Goal: Use online tool/utility: Use online tool/utility

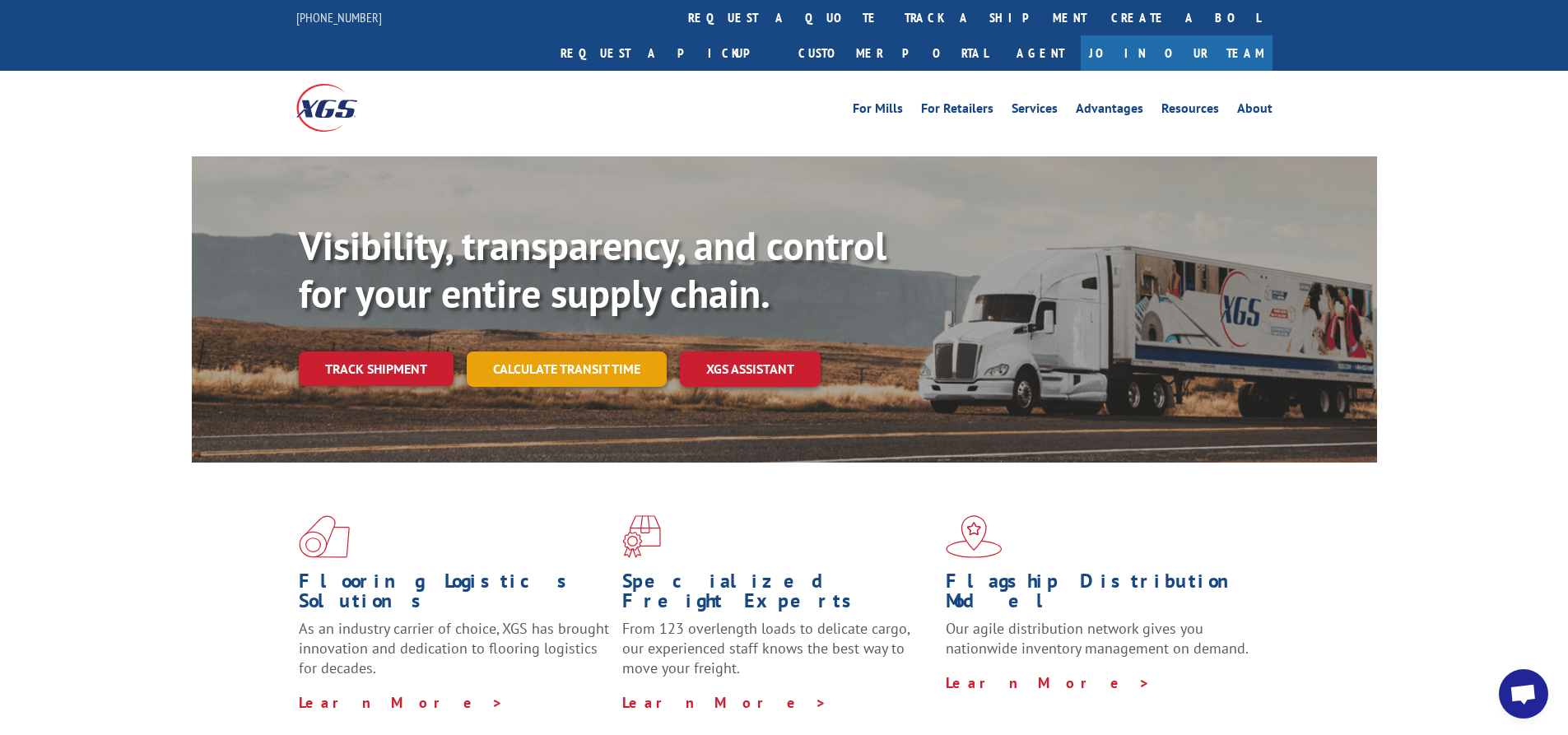
click at [626, 351] on link "Calculate transit time" at bounding box center [567, 369] width 200 height 36
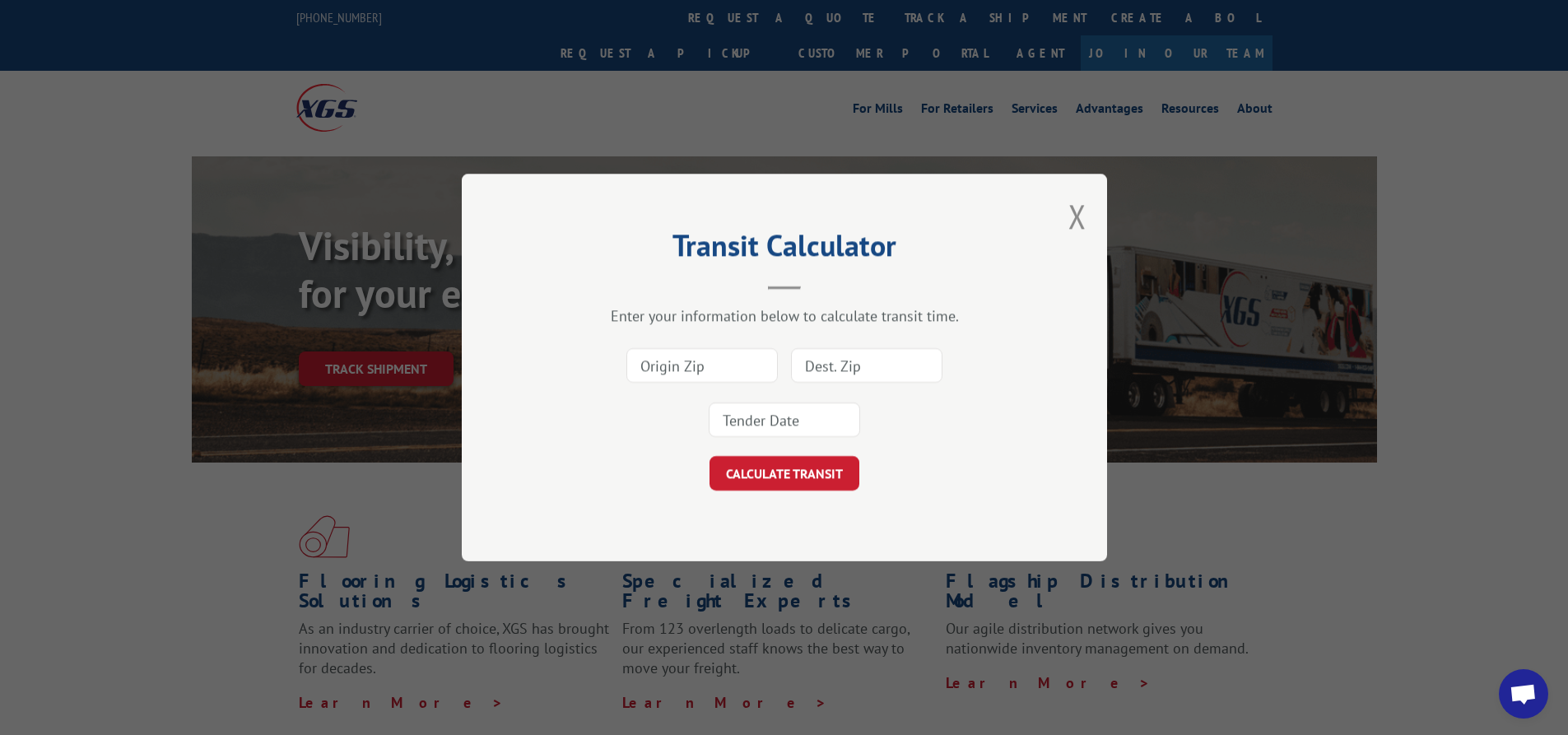
click at [706, 371] on input at bounding box center [702, 366] width 151 height 35
type input "91710"
click at [813, 367] on input at bounding box center [866, 366] width 151 height 35
click at [845, 358] on input at bounding box center [866, 366] width 151 height 35
type input "61328"
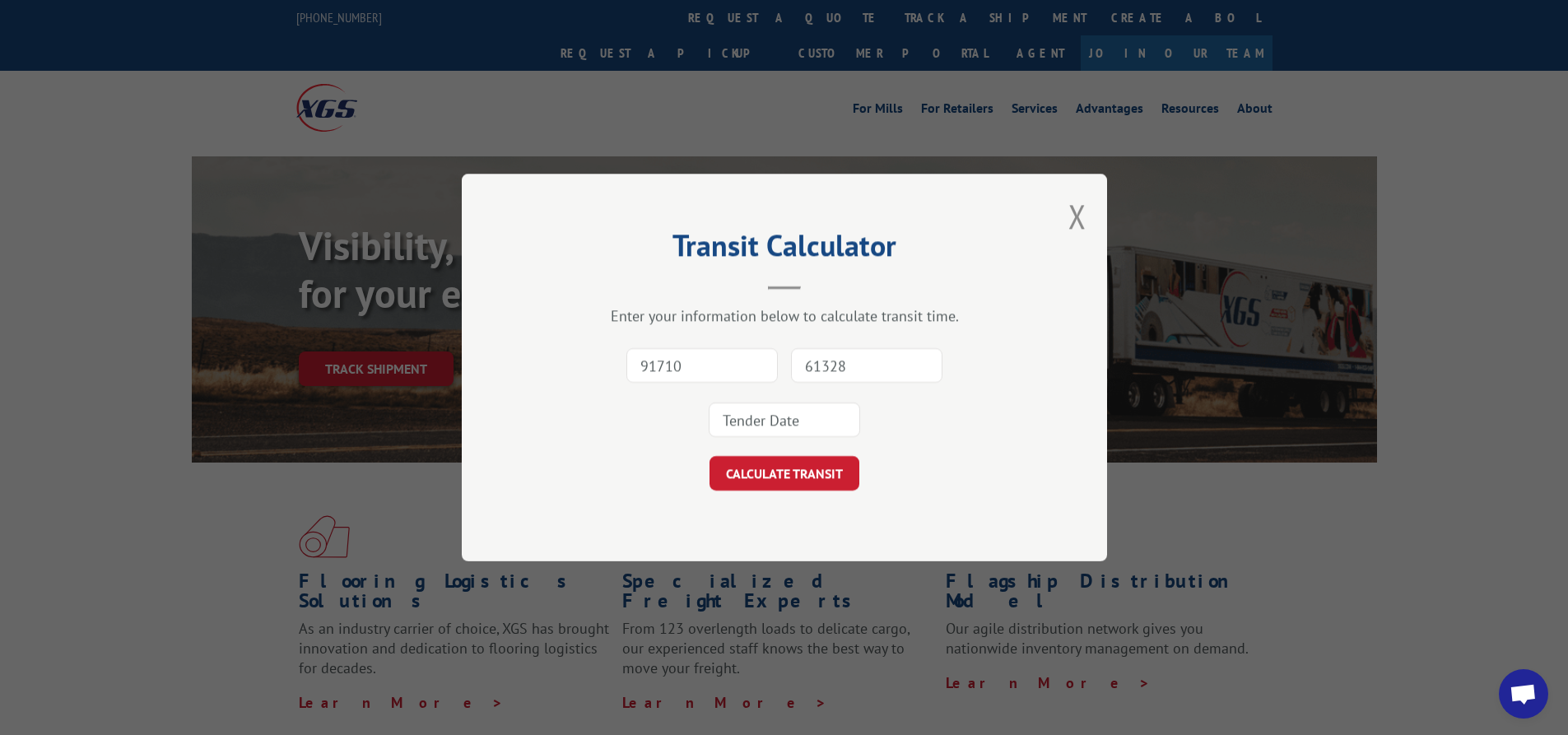
click at [829, 415] on input at bounding box center [784, 420] width 151 height 35
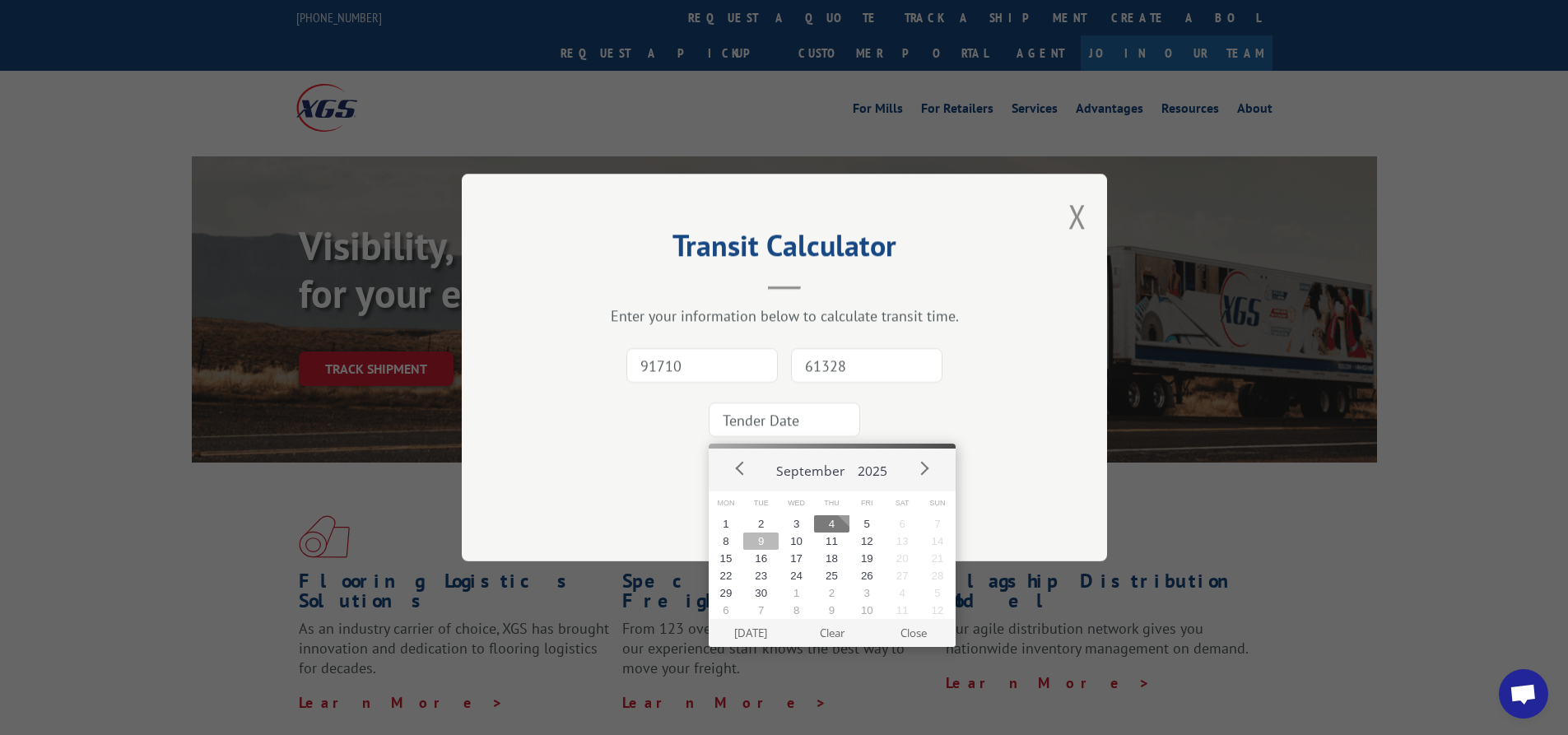
click at [765, 543] on button "9" at bounding box center [761, 541] width 36 height 17
type input "[DATE]"
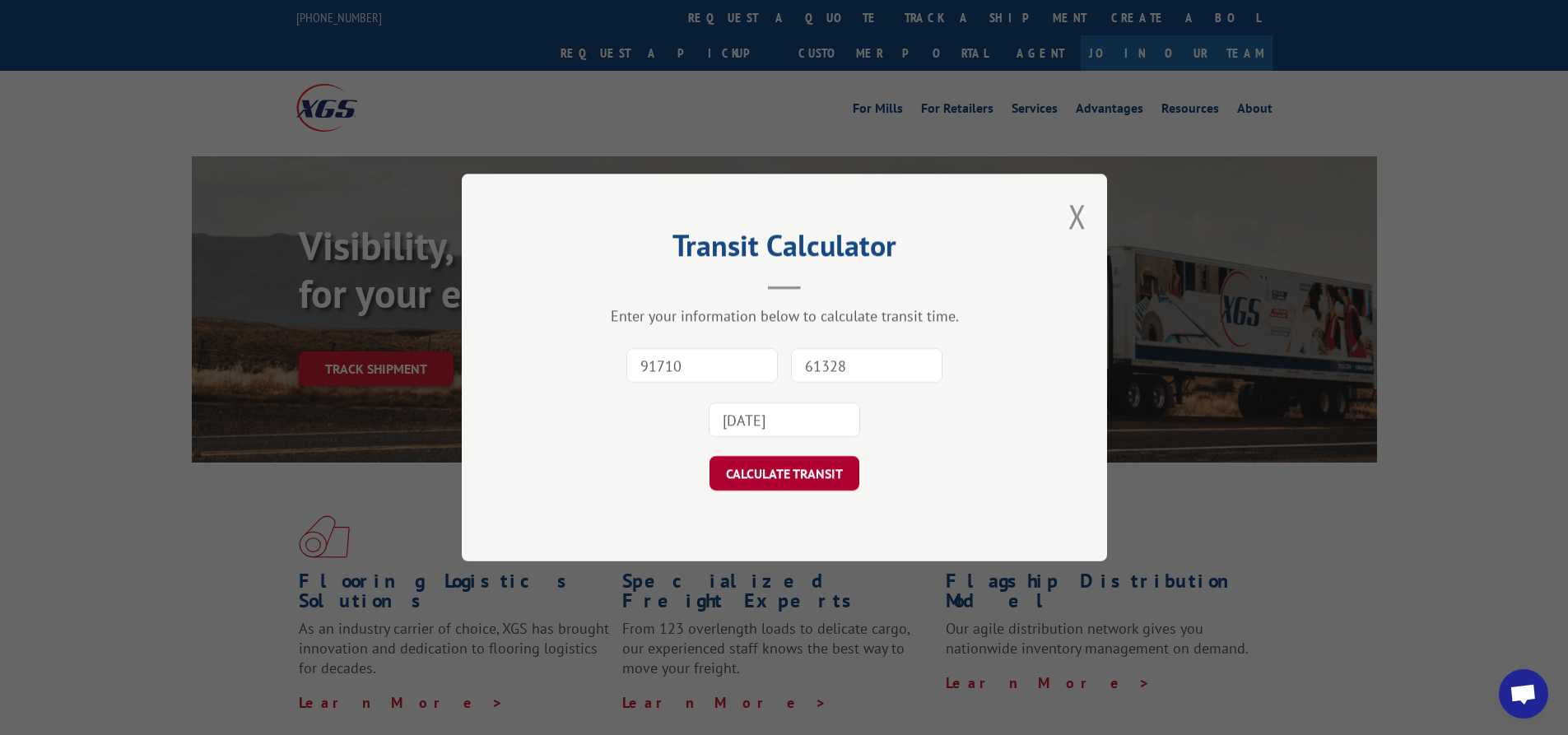
click at [798, 469] on button "CALCULATE TRANSIT" at bounding box center [784, 473] width 150 height 35
